Goal: Information Seeking & Learning: Learn about a topic

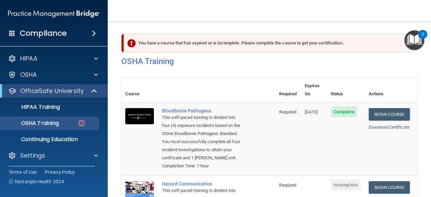
scroll to position [104, 0]
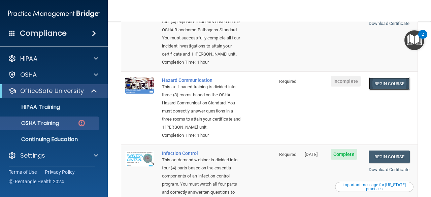
click at [378, 81] on link "Begin Course" at bounding box center [389, 83] width 41 height 12
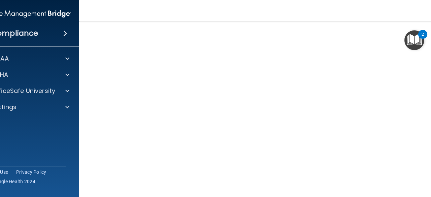
scroll to position [42, 0]
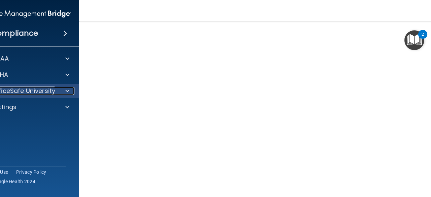
click at [15, 92] on p "OfficeSafe University" at bounding box center [24, 91] width 64 height 8
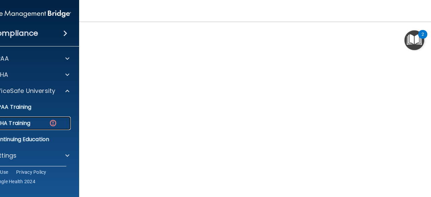
click at [29, 120] on div "OSHA Training" at bounding box center [22, 123] width 92 height 7
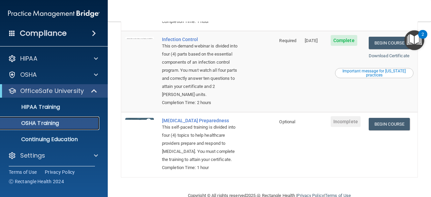
scroll to position [238, 0]
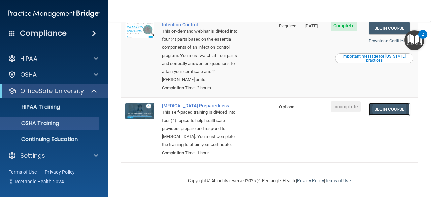
click at [376, 103] on link "Begin Course" at bounding box center [389, 109] width 41 height 12
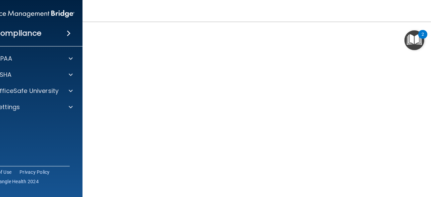
scroll to position [34, 0]
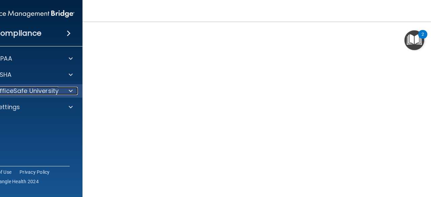
drag, startPoint x: 417, startPoint y: 167, endPoint x: 43, endPoint y: 91, distance: 381.6
click at [43, 91] on p "OfficeSafe University" at bounding box center [27, 91] width 64 height 8
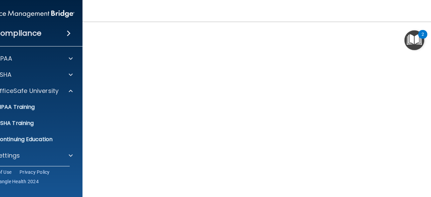
drag, startPoint x: 29, startPoint y: 111, endPoint x: 6, endPoint y: 132, distance: 30.5
drag, startPoint x: 6, startPoint y: 132, endPoint x: 33, endPoint y: 143, distance: 29.3
click at [33, 143] on link "Continuing Education" at bounding box center [21, 139] width 106 height 13
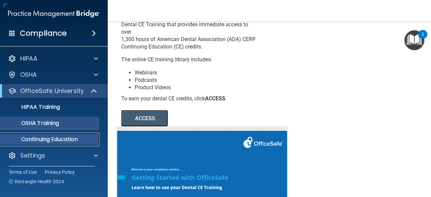
scroll to position [42, 0]
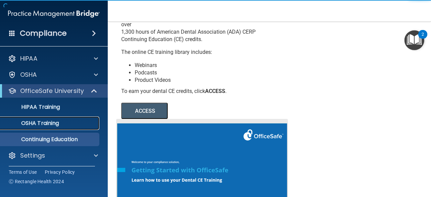
click at [22, 121] on p "OSHA Training" at bounding box center [31, 123] width 55 height 7
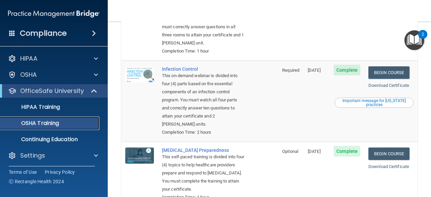
scroll to position [164, 0]
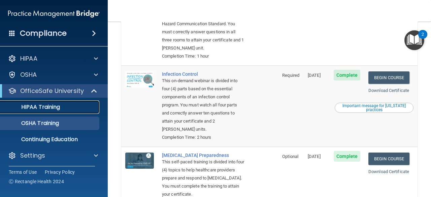
click at [58, 109] on p "HIPAA Training" at bounding box center [32, 107] width 56 height 7
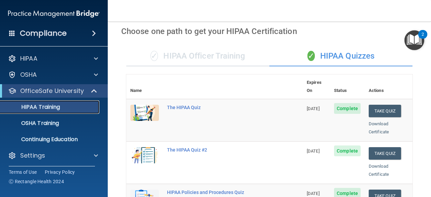
scroll to position [26, 0]
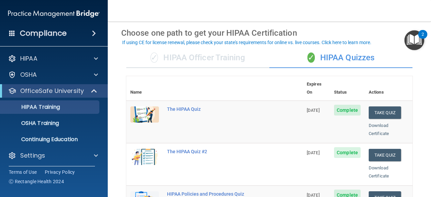
click at [209, 57] on div "✓ HIPAA Officer Training" at bounding box center [197, 58] width 143 height 20
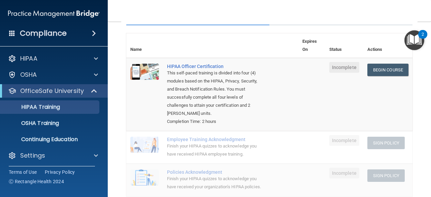
scroll to position [63, 0]
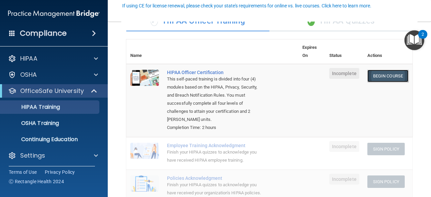
click at [378, 78] on link "Begin Course" at bounding box center [387, 76] width 41 height 12
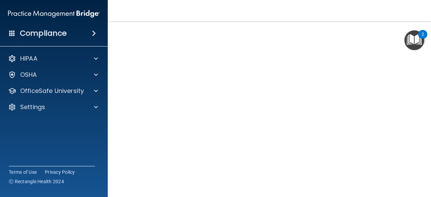
scroll to position [85, 0]
drag, startPoint x: 375, startPoint y: 182, endPoint x: 409, endPoint y: 142, distance: 51.8
click at [409, 142] on div "HIPAA Officer Certification This course doesn’t expire until . Are you sure you…" at bounding box center [269, 72] width 296 height 245
